Goal: Information Seeking & Learning: Learn about a topic

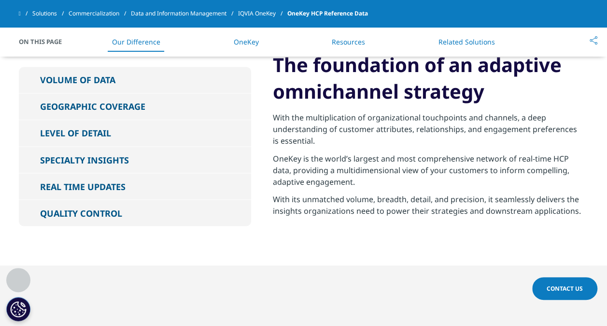
scroll to position [767, 0]
click at [35, 107] on button "GEOGRAPHIC COVERAGE" at bounding box center [135, 106] width 232 height 26
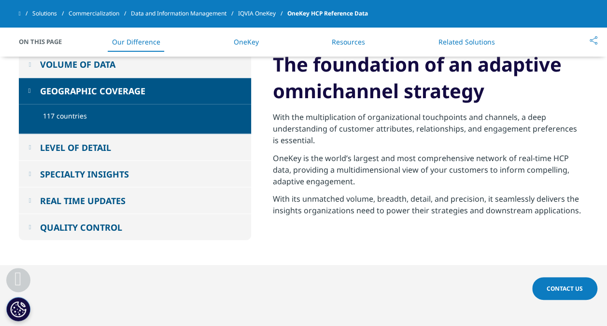
click at [27, 143] on button "LEVEL OF DETAIL" at bounding box center [135, 147] width 232 height 26
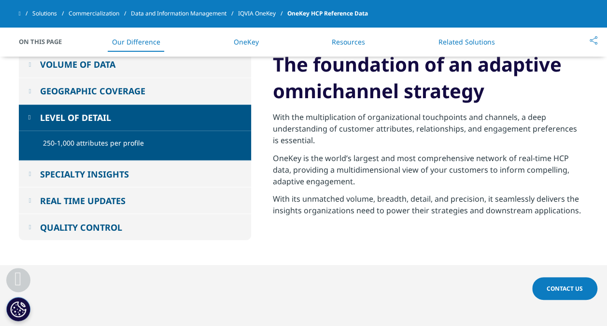
click at [26, 171] on button "SPECIALTY INSIGHTS" at bounding box center [135, 173] width 232 height 26
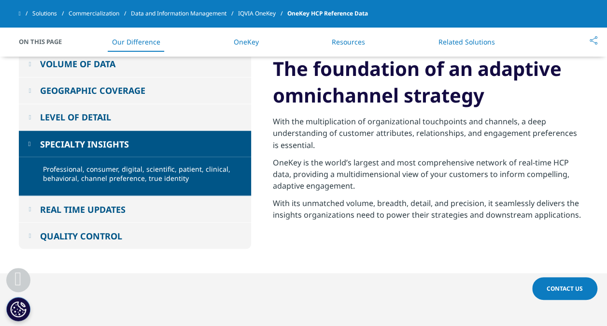
click at [31, 116] on em at bounding box center [30, 117] width 2 height 6
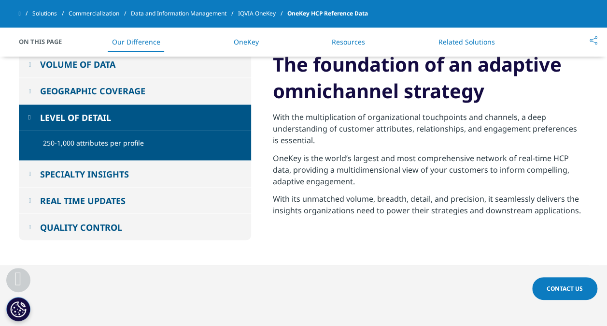
click at [34, 118] on button "LEVEL OF DETAIL" at bounding box center [135, 117] width 232 height 26
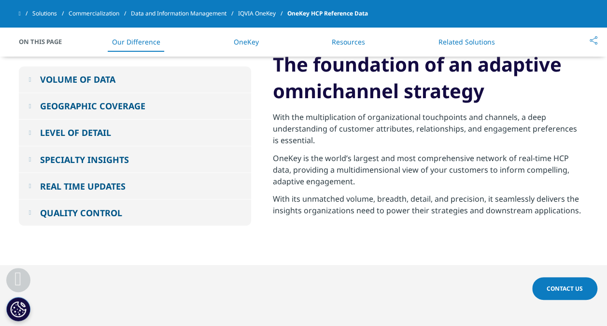
click at [23, 159] on button "SPECIALTY INSIGHTS" at bounding box center [135, 159] width 232 height 26
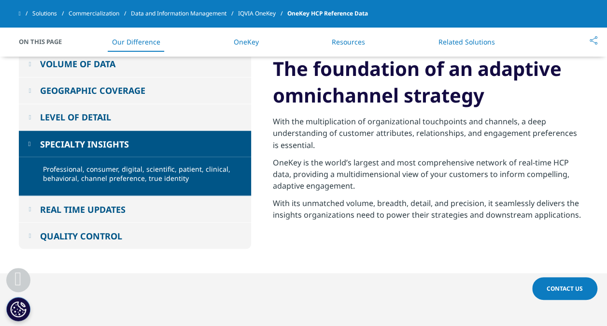
click at [31, 209] on em at bounding box center [30, 208] width 2 height 6
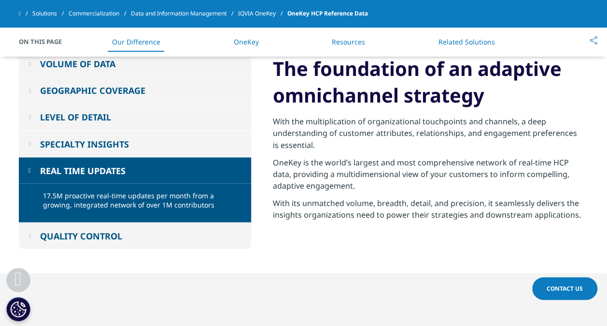
click at [29, 234] on em at bounding box center [30, 235] width 2 height 6
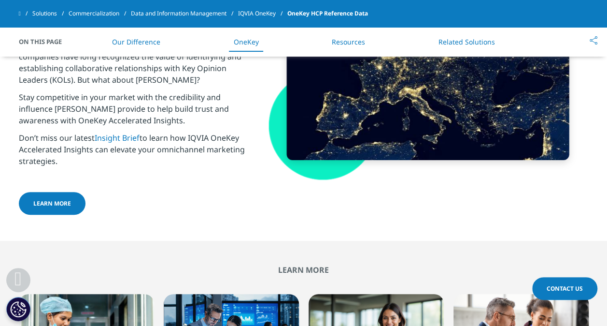
scroll to position [1915, 0]
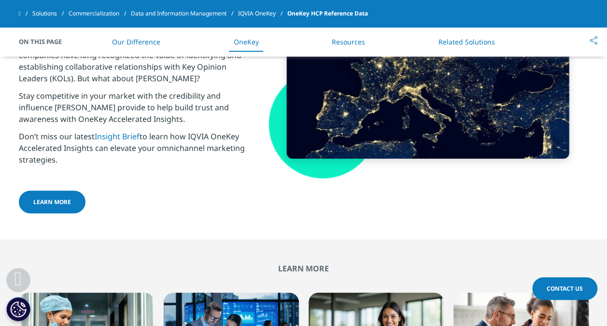
click at [61, 198] on span "LEARN MORE" at bounding box center [52, 202] width 38 height 8
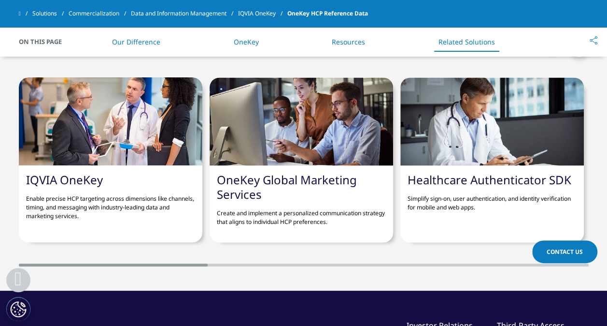
scroll to position [2452, 0]
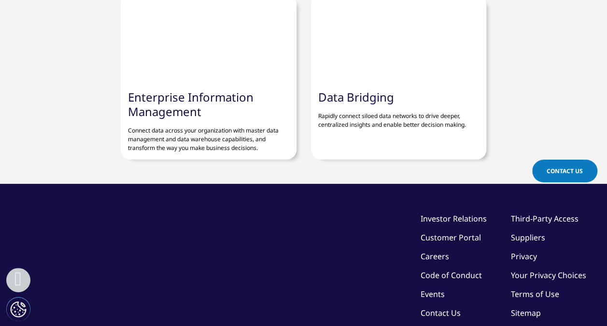
scroll to position [1038, 0]
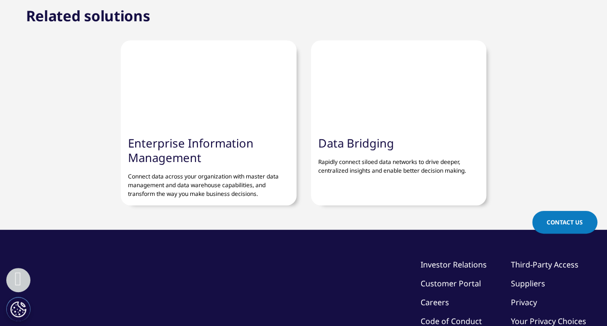
scroll to position [990, 0]
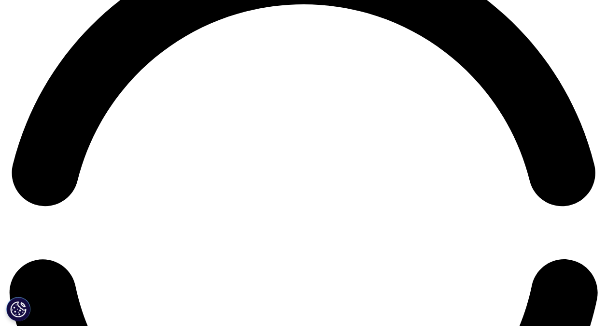
scroll to position [1232, 0]
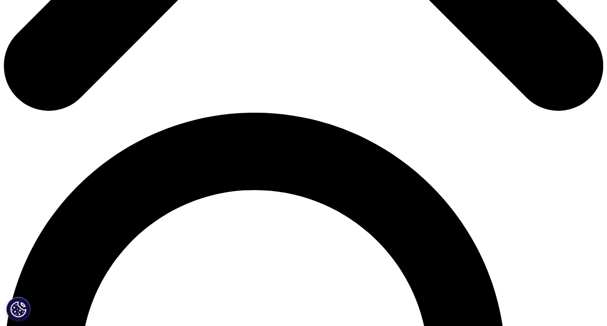
scroll to position [504, 0]
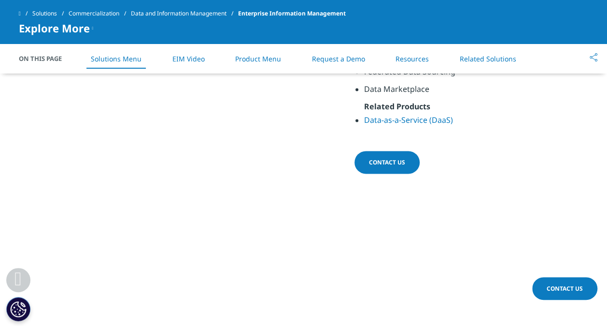
scroll to position [631, 0]
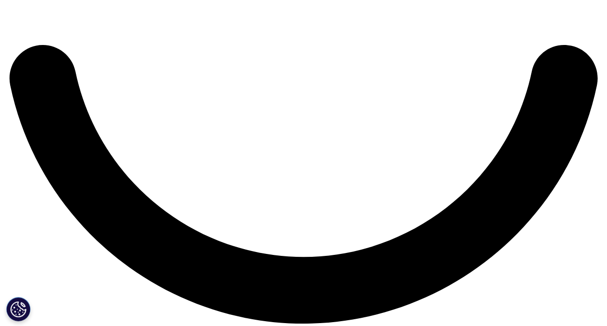
scroll to position [1478, 0]
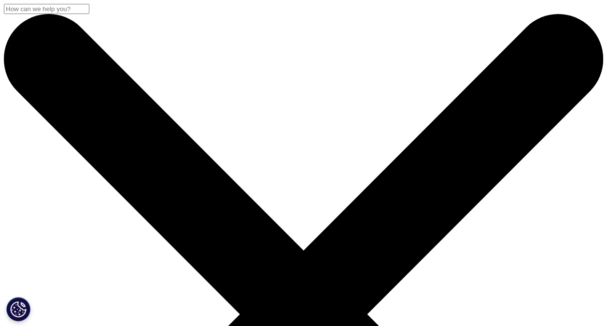
scroll to position [278, 570]
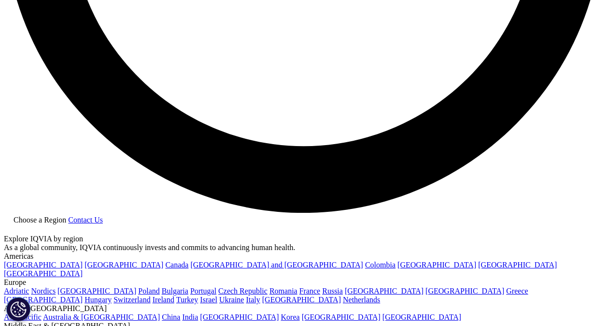
scroll to position [1605, 0]
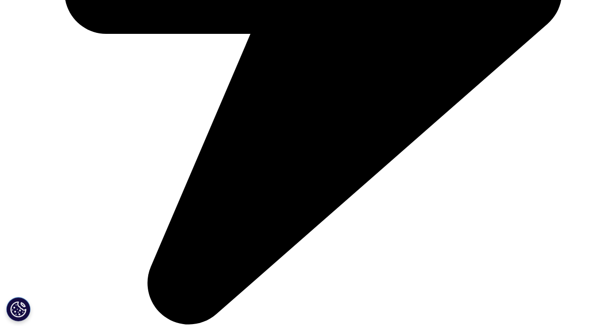
scroll to position [1565, 0]
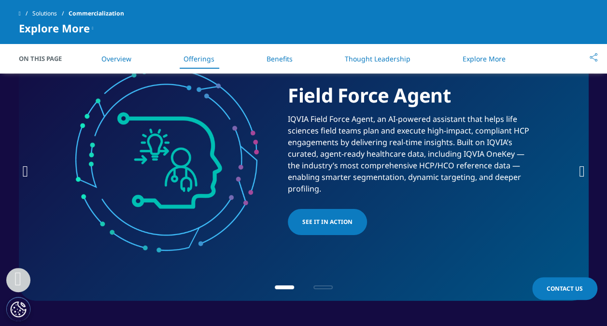
click at [582, 169] on icon "Next slide" at bounding box center [582, 170] width 6 height 15
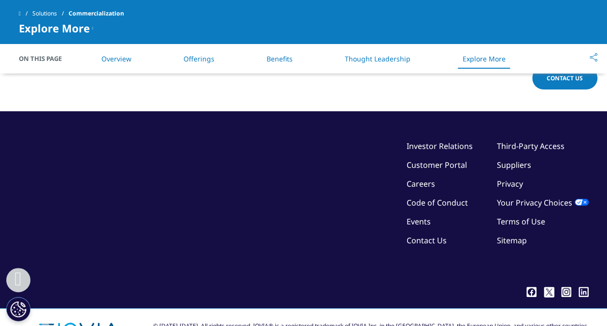
scroll to position [3051, 0]
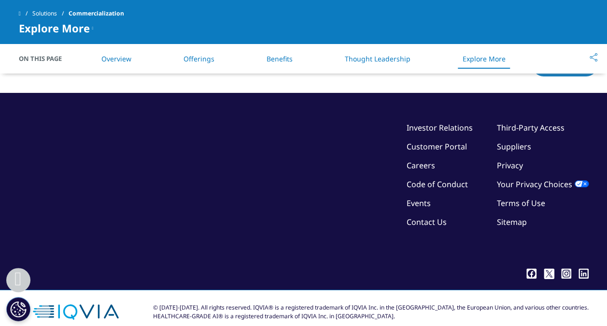
click at [524, 122] on link "Third-Party Access" at bounding box center [531, 127] width 68 height 11
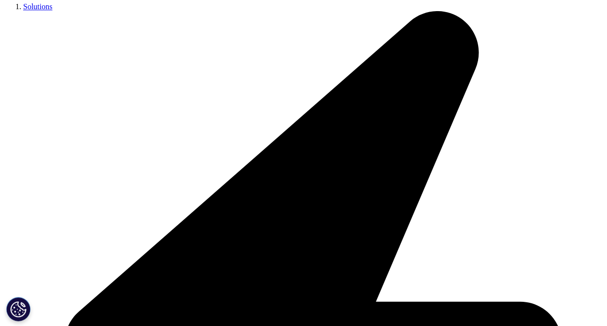
scroll to position [512, 0]
